Goal: Use online tool/utility: Utilize a website feature to perform a specific function

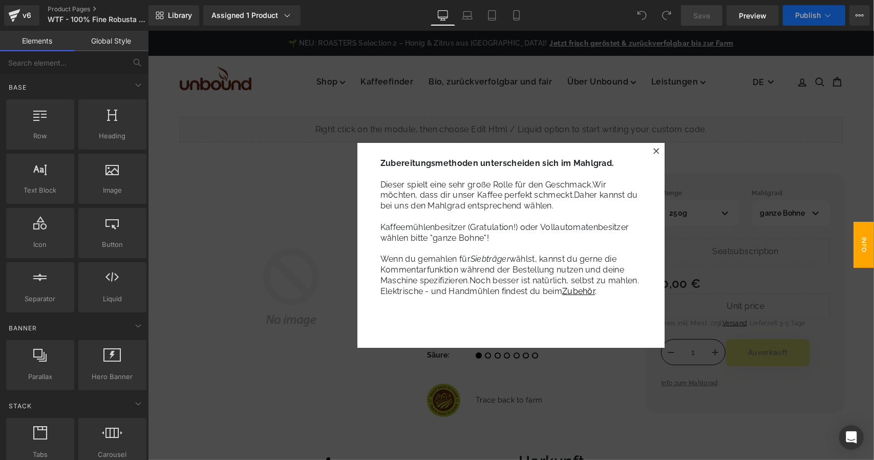
click at [653, 150] on icon at bounding box center [656, 151] width 6 height 6
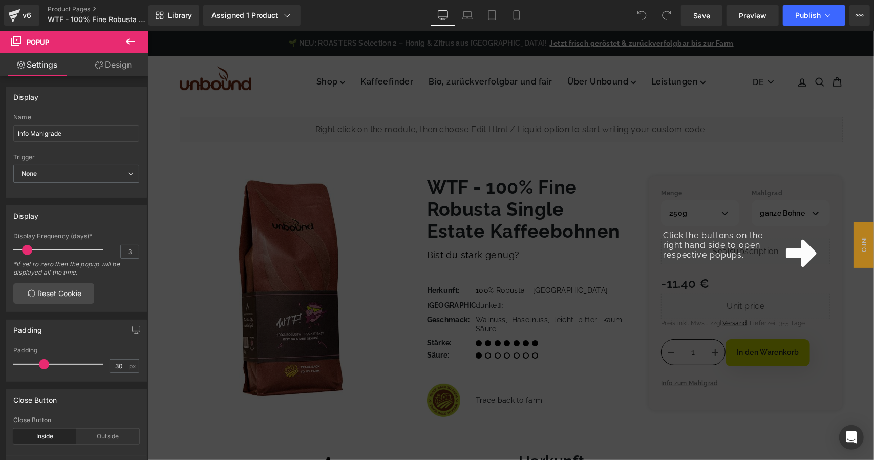
click at [848, 166] on div "Click the buttons on the right hand side to open respective popups." at bounding box center [511, 244] width 726 height 429
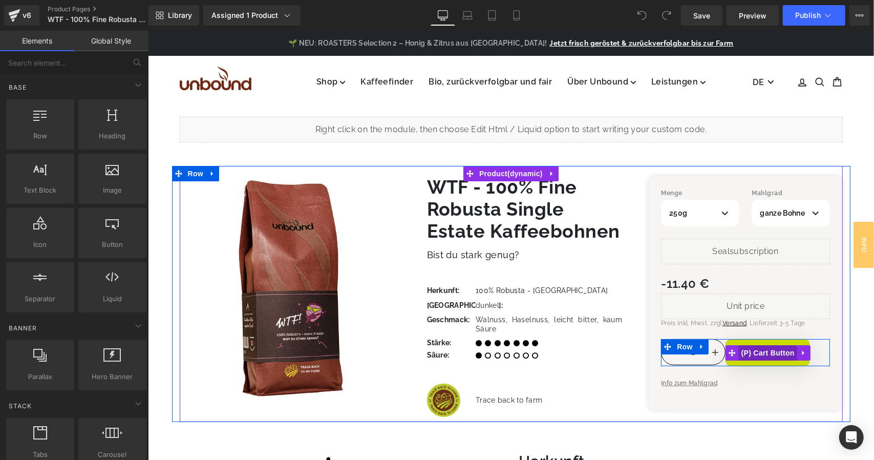
click at [759, 354] on span "(P) Cart Button" at bounding box center [768, 352] width 58 height 15
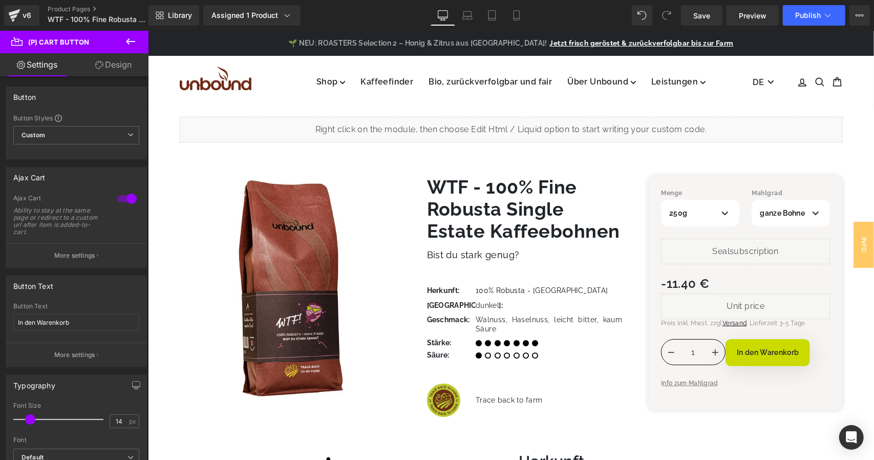
click at [104, 68] on link "Design" at bounding box center [113, 64] width 74 height 23
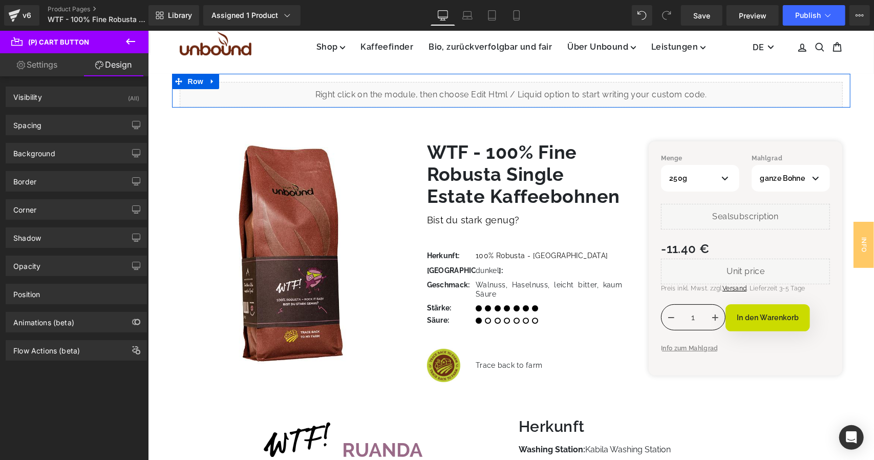
scroll to position [51, 0]
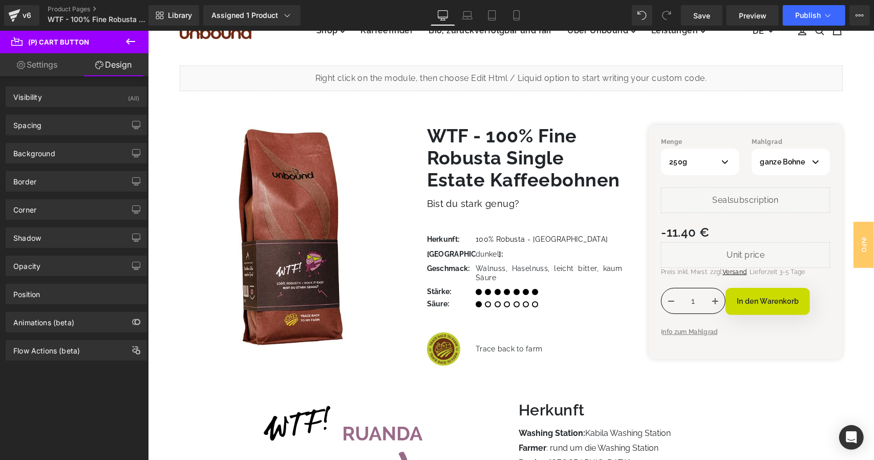
click at [46, 70] on link "Settings" at bounding box center [37, 64] width 74 height 23
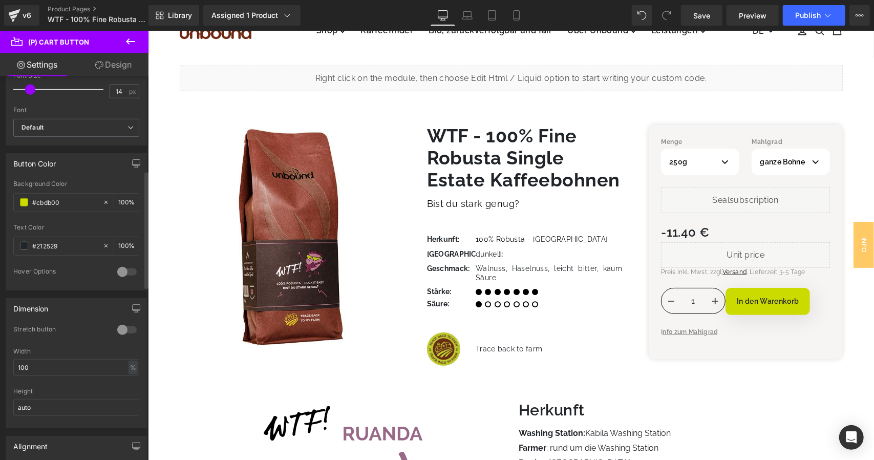
scroll to position [307, 0]
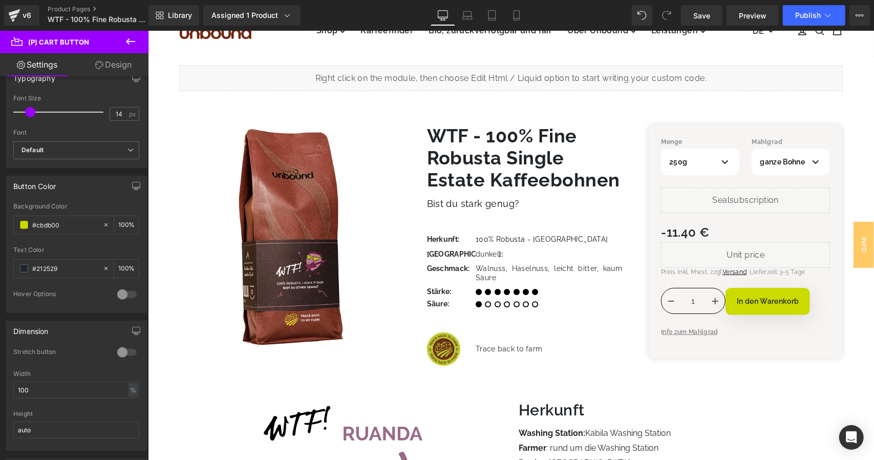
click at [119, 69] on link "Design" at bounding box center [113, 64] width 74 height 23
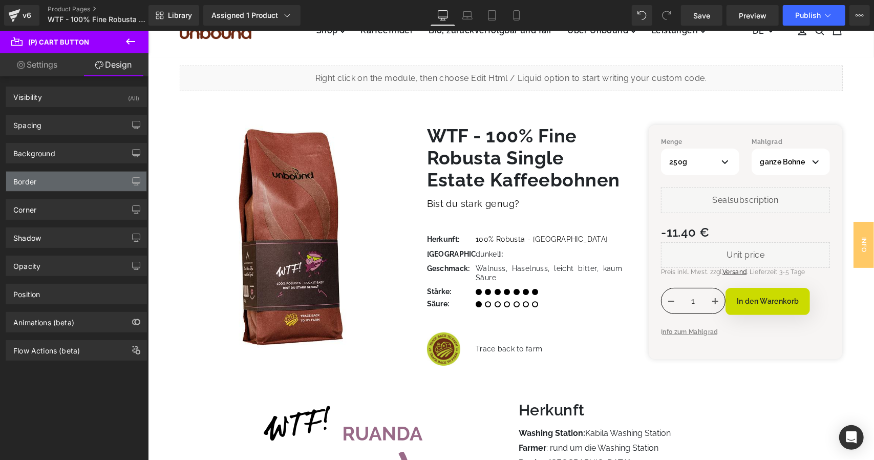
click at [65, 185] on div "Border" at bounding box center [76, 181] width 140 height 19
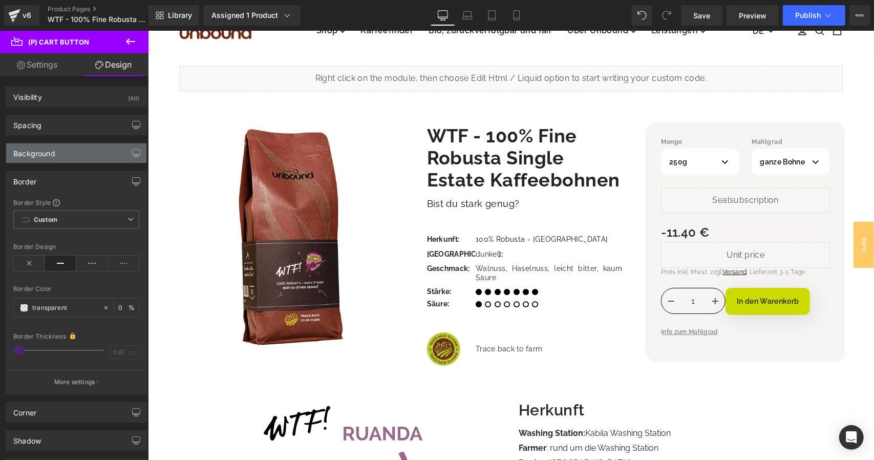
click at [77, 157] on div "Background" at bounding box center [76, 152] width 140 height 19
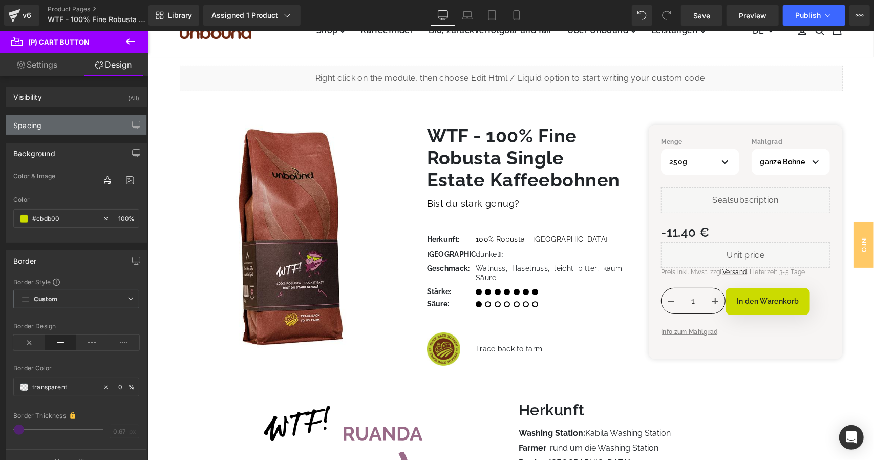
click at [76, 115] on div "Spacing" at bounding box center [76, 124] width 140 height 19
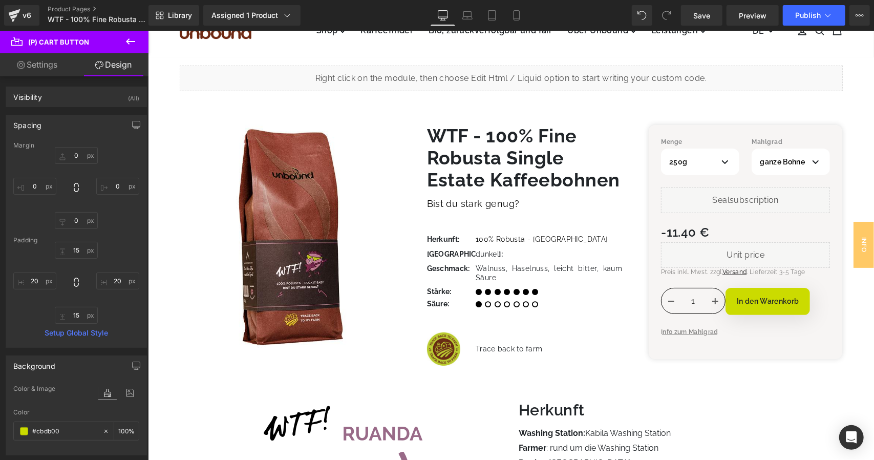
click at [72, 124] on div "Spacing" at bounding box center [76, 124] width 140 height 19
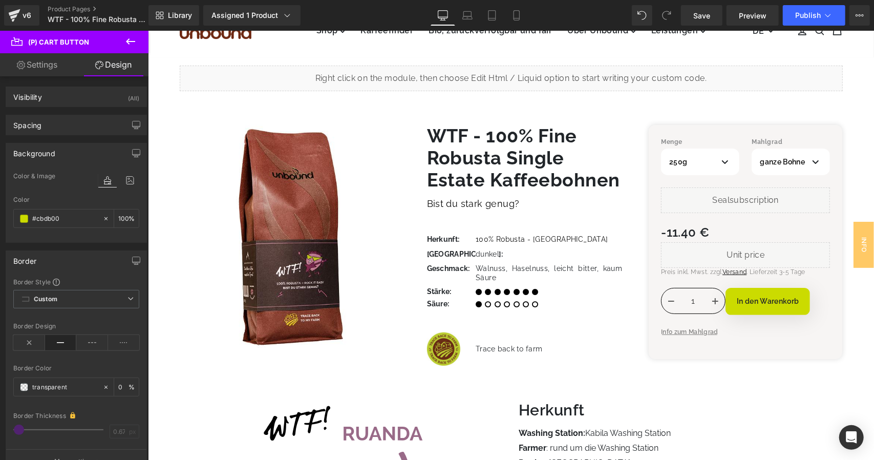
click at [80, 153] on div "Background" at bounding box center [76, 152] width 140 height 19
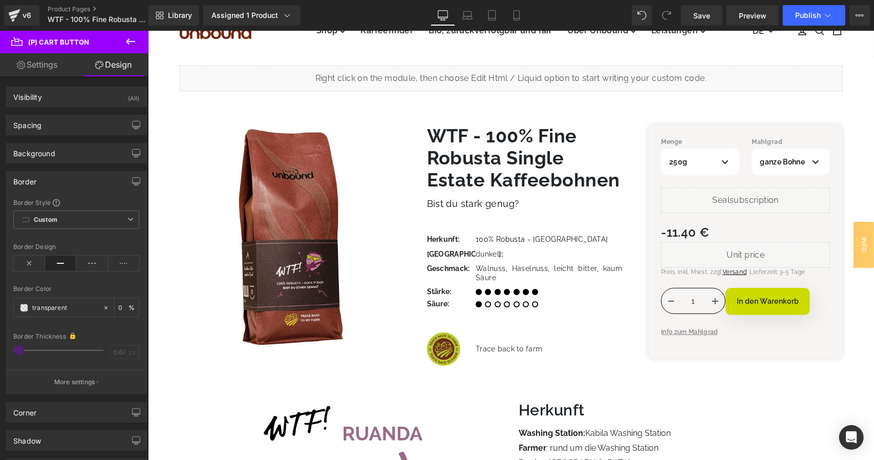
click at [72, 179] on div "Border" at bounding box center [76, 181] width 140 height 19
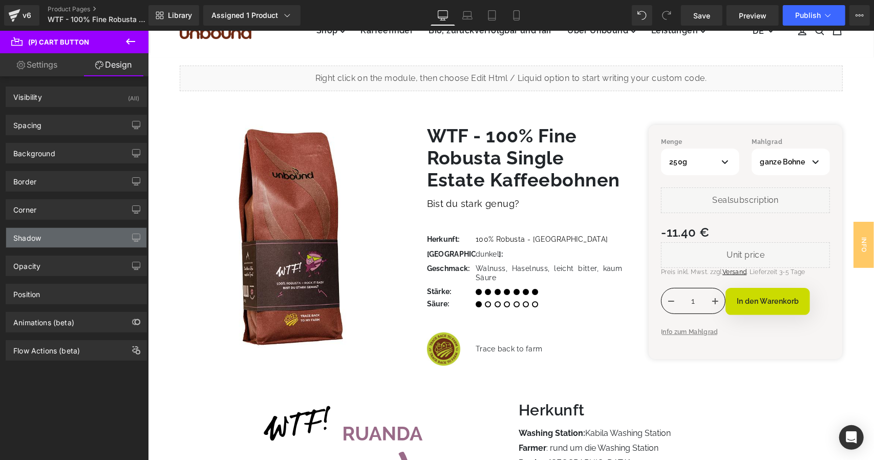
click at [69, 228] on div "Shadow" at bounding box center [76, 237] width 140 height 19
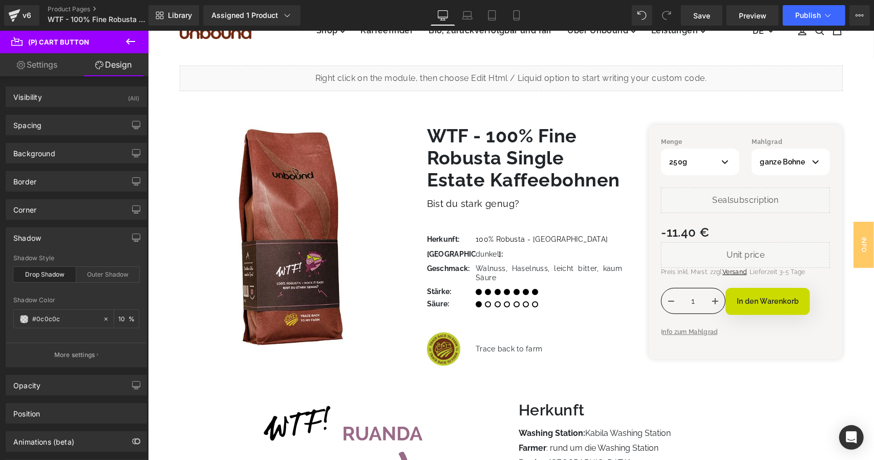
click at [69, 228] on div "Shadow" at bounding box center [76, 237] width 140 height 19
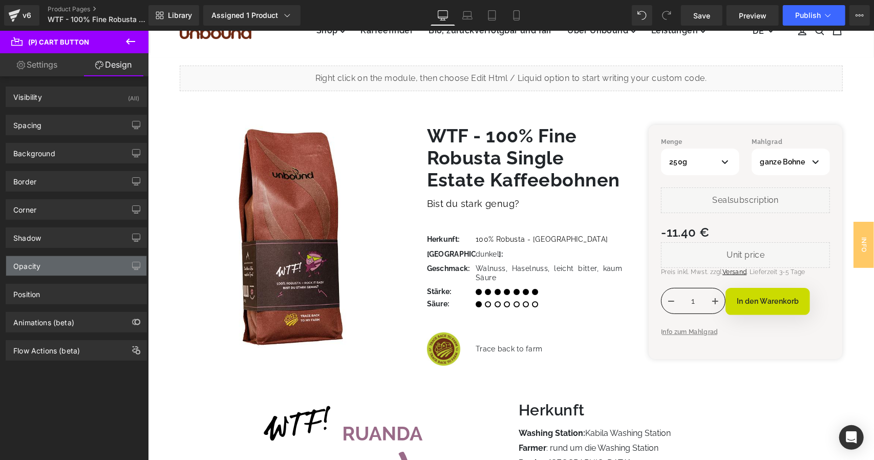
click at [62, 270] on div "Opacity" at bounding box center [76, 265] width 140 height 19
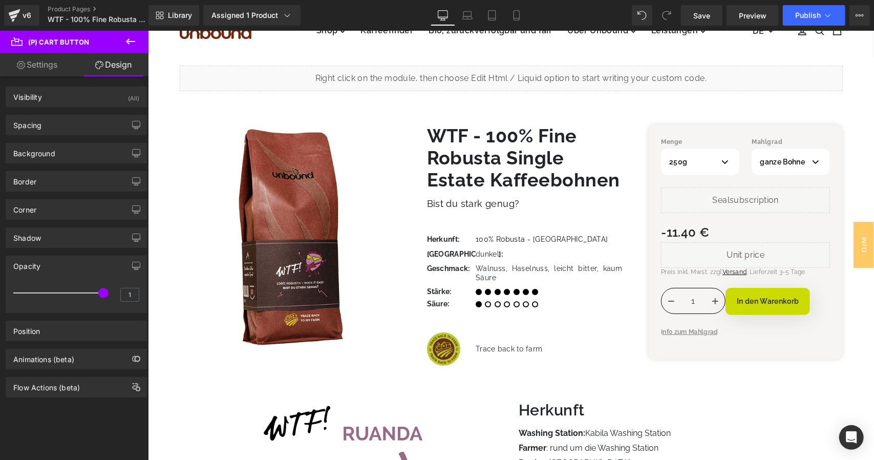
click at [62, 270] on div "Opacity" at bounding box center [76, 265] width 140 height 19
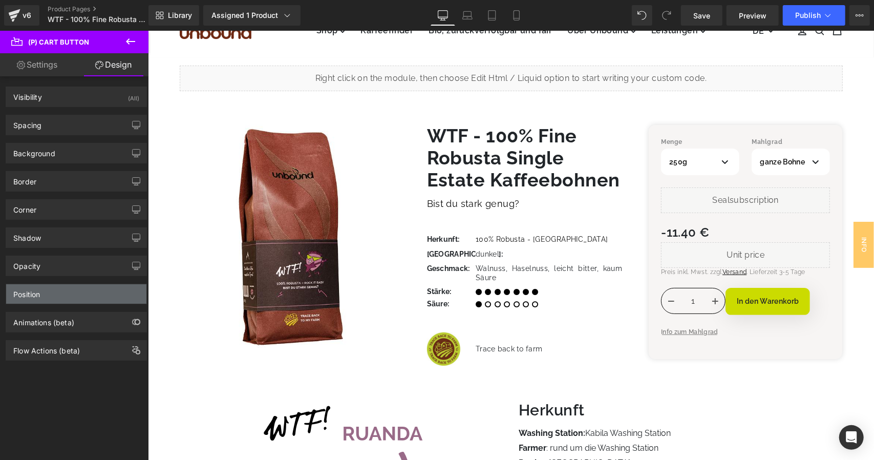
click at [60, 295] on div "Position" at bounding box center [76, 293] width 140 height 19
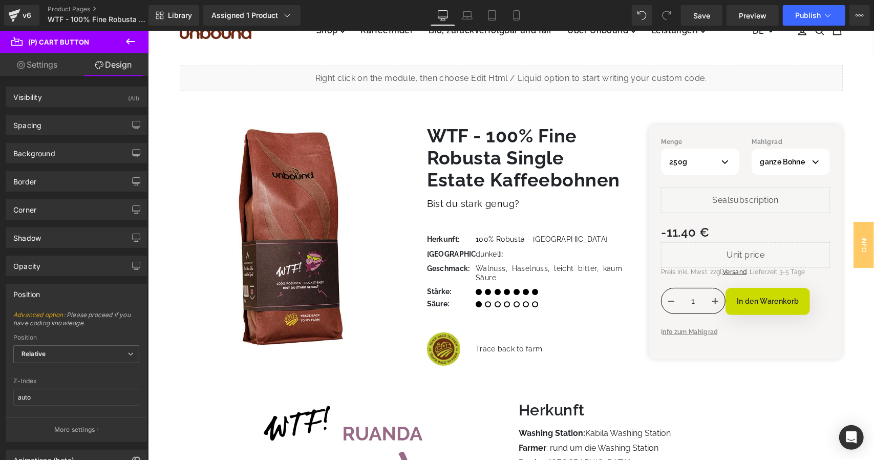
click at [60, 295] on div "Position" at bounding box center [76, 293] width 140 height 19
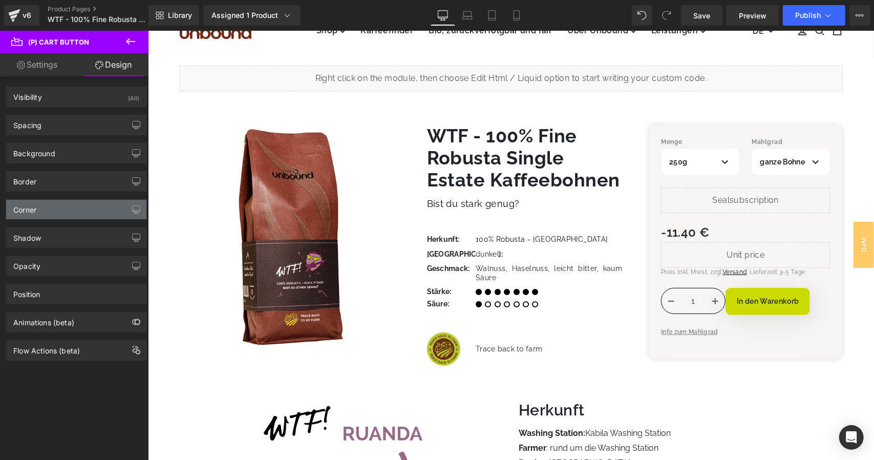
click at [64, 215] on div "Corner" at bounding box center [76, 209] width 140 height 19
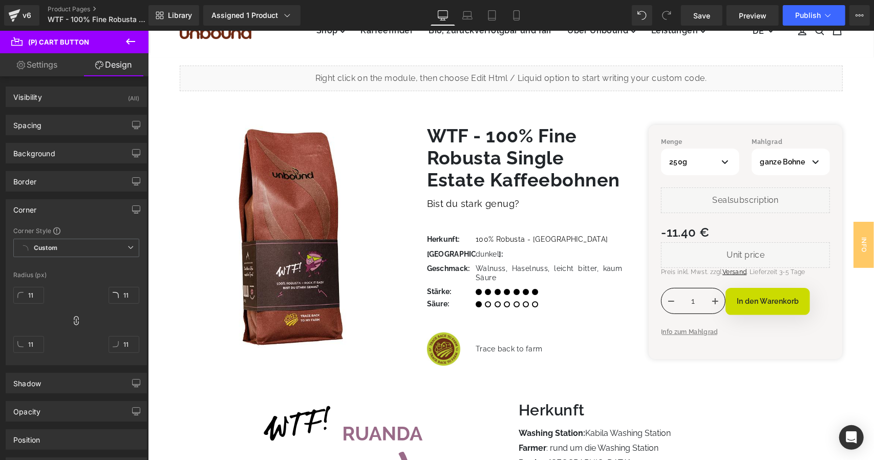
click at [64, 215] on div "Corner" at bounding box center [76, 209] width 140 height 19
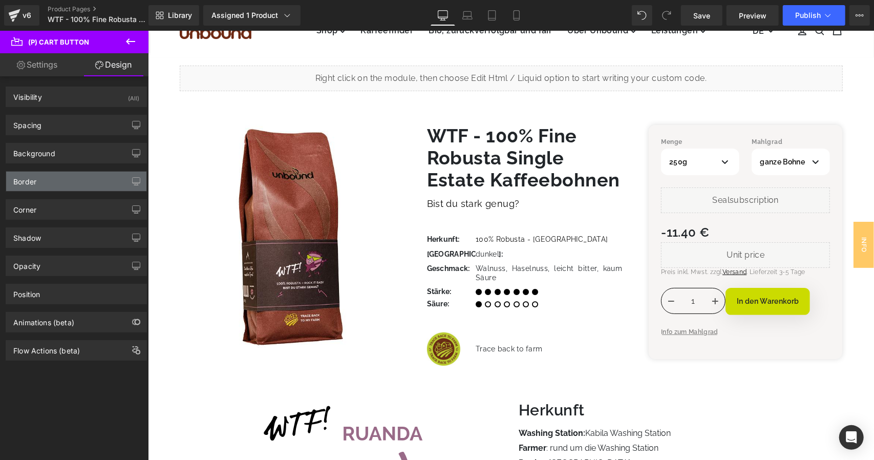
click at [67, 186] on div "Border" at bounding box center [76, 181] width 140 height 19
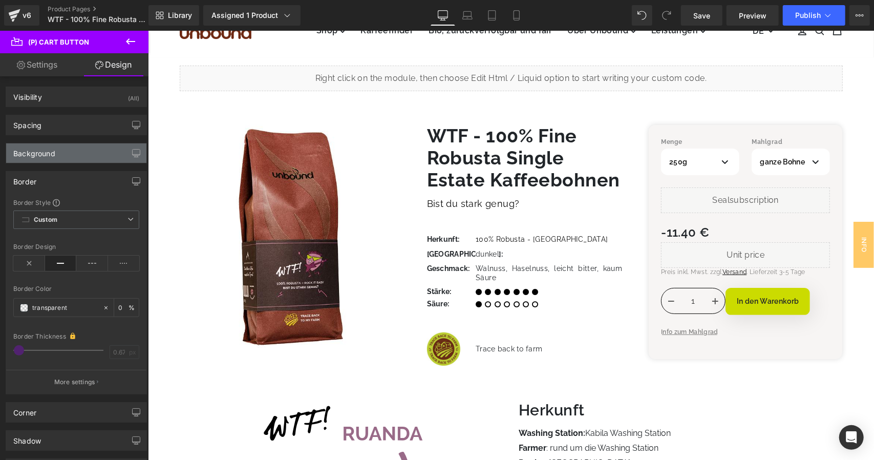
click at [69, 157] on div "Background" at bounding box center [76, 152] width 140 height 19
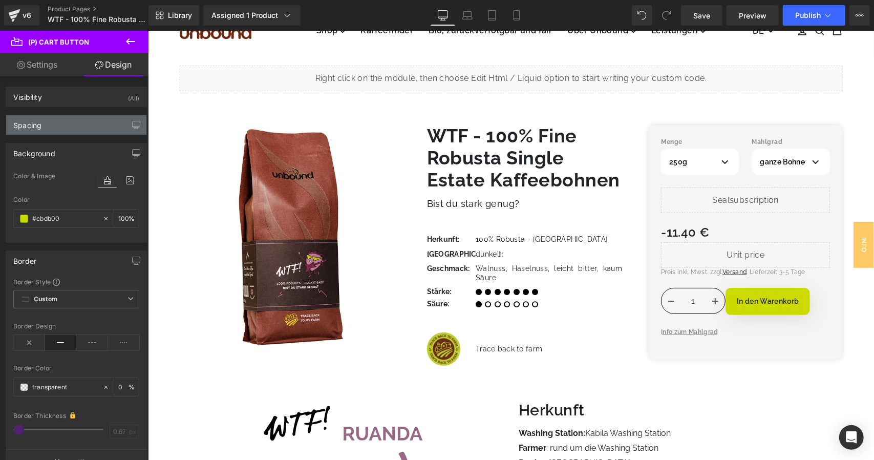
click at [80, 129] on div "Spacing" at bounding box center [76, 124] width 140 height 19
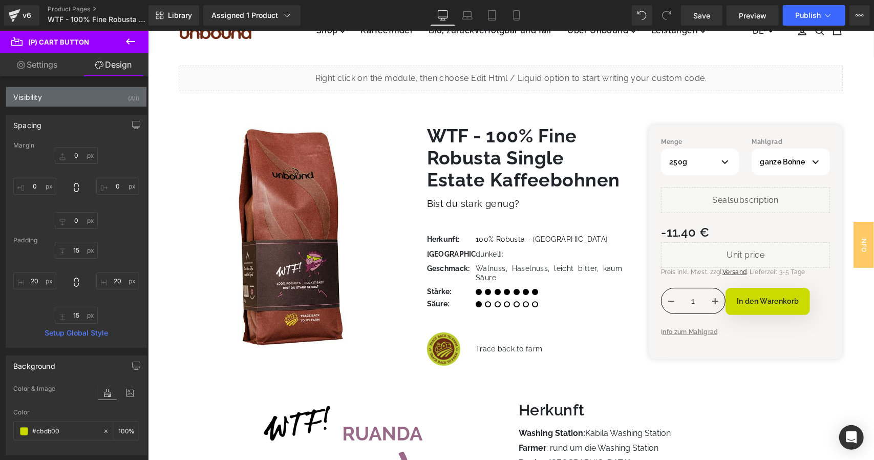
click at [82, 104] on div "Visibility (All)" at bounding box center [76, 96] width 140 height 19
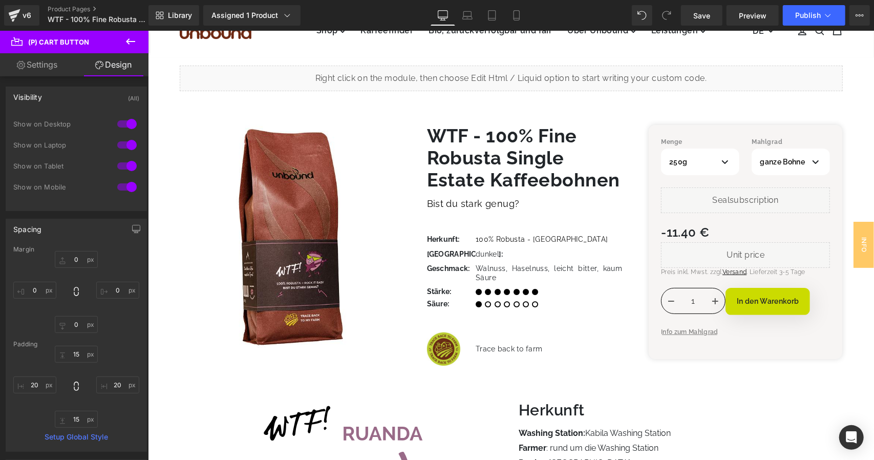
click at [53, 64] on link "Settings" at bounding box center [37, 64] width 74 height 23
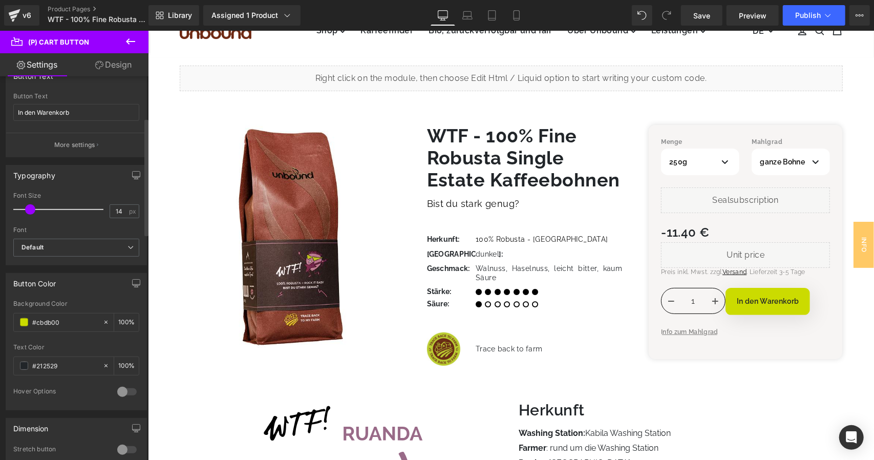
scroll to position [256, 0]
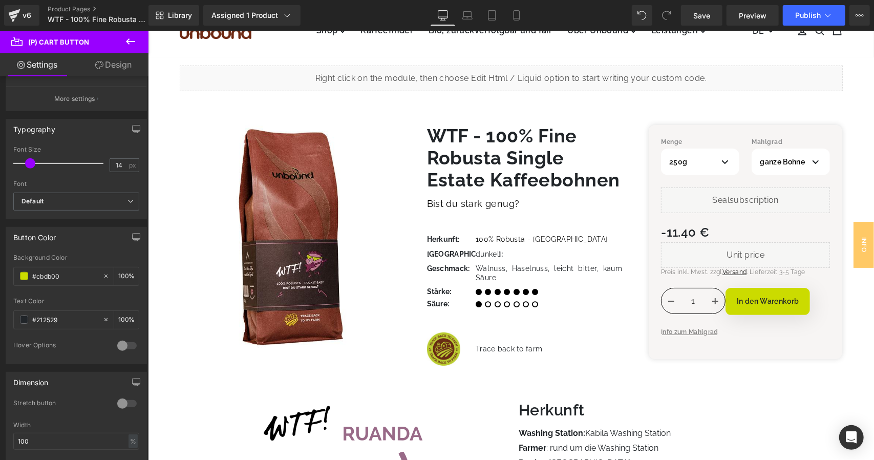
click at [111, 70] on link "Design" at bounding box center [113, 64] width 74 height 23
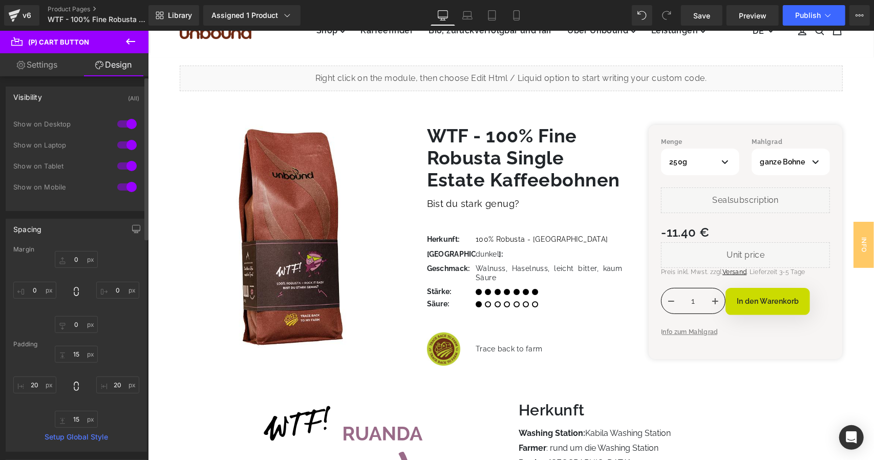
click at [64, 225] on div "Spacing" at bounding box center [76, 228] width 140 height 19
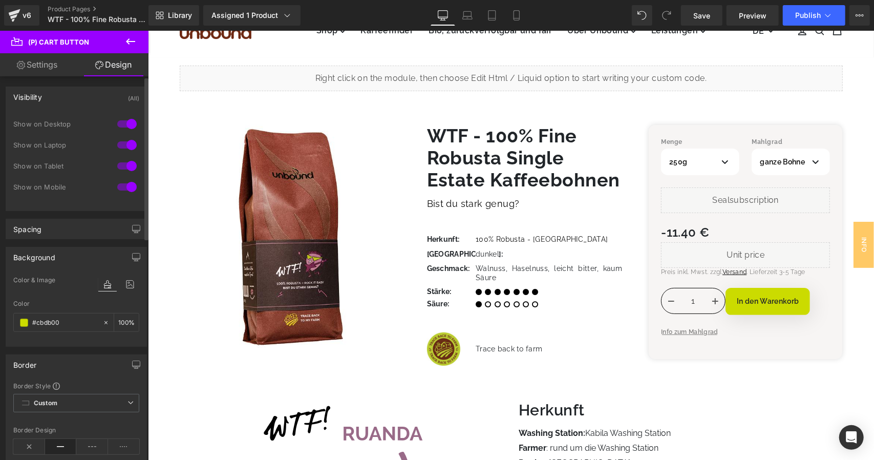
click at [63, 252] on div "Background" at bounding box center [76, 256] width 140 height 19
click at [68, 277] on div "Border" at bounding box center [76, 285] width 140 height 19
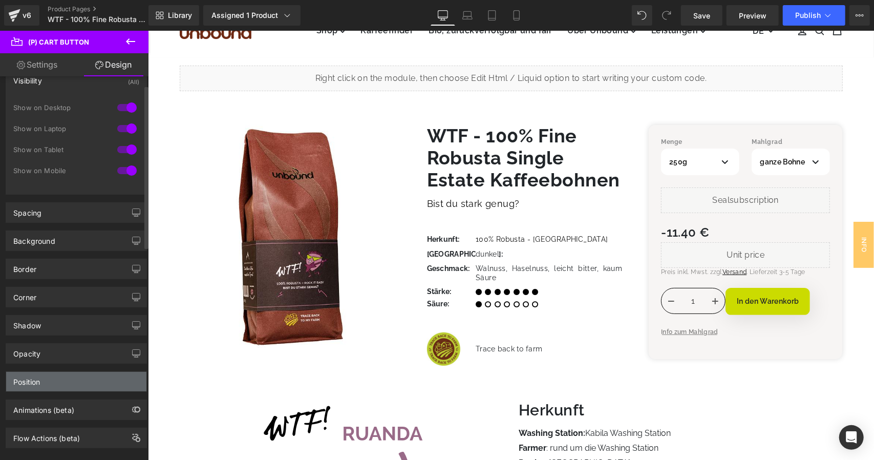
scroll to position [30, 0]
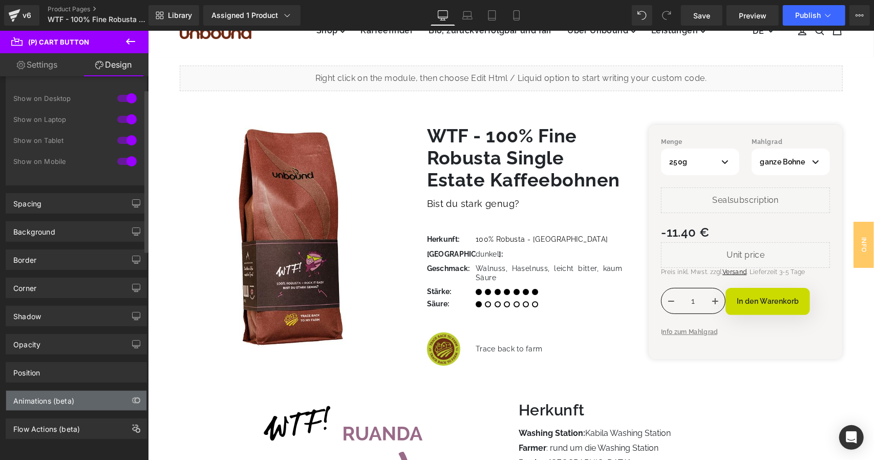
click at [88, 393] on div "Animations (beta)" at bounding box center [76, 400] width 140 height 19
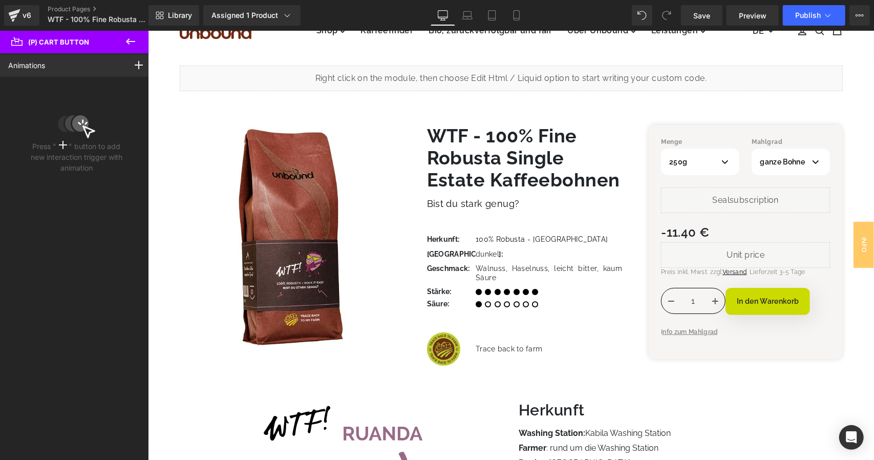
click at [131, 44] on icon at bounding box center [130, 41] width 12 height 12
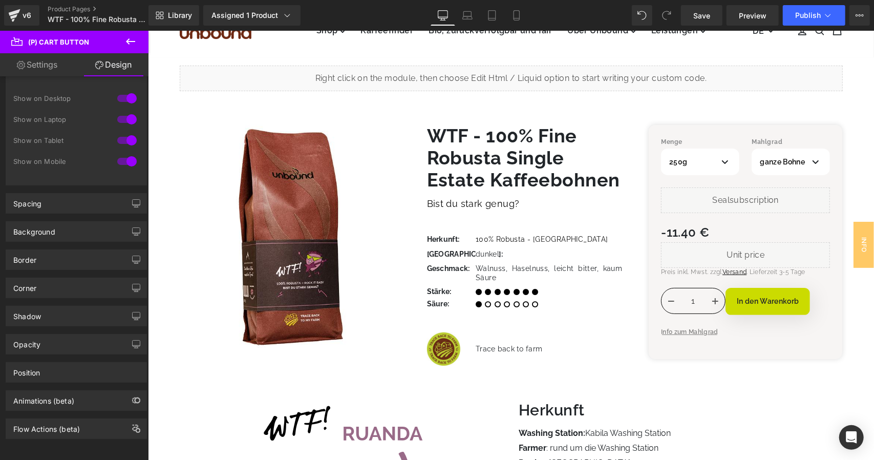
click at [44, 65] on link "Settings" at bounding box center [37, 64] width 74 height 23
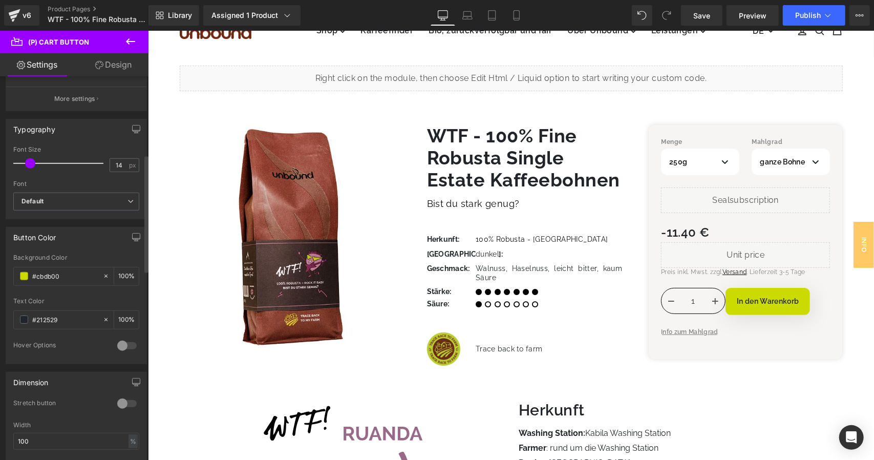
click at [116, 340] on div at bounding box center [127, 346] width 25 height 16
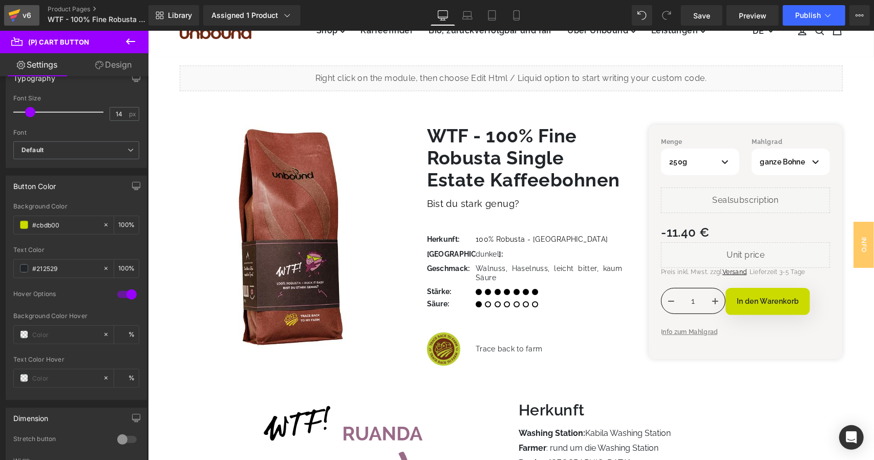
scroll to position [307, 0]
